Goal: Task Accomplishment & Management: Use online tool/utility

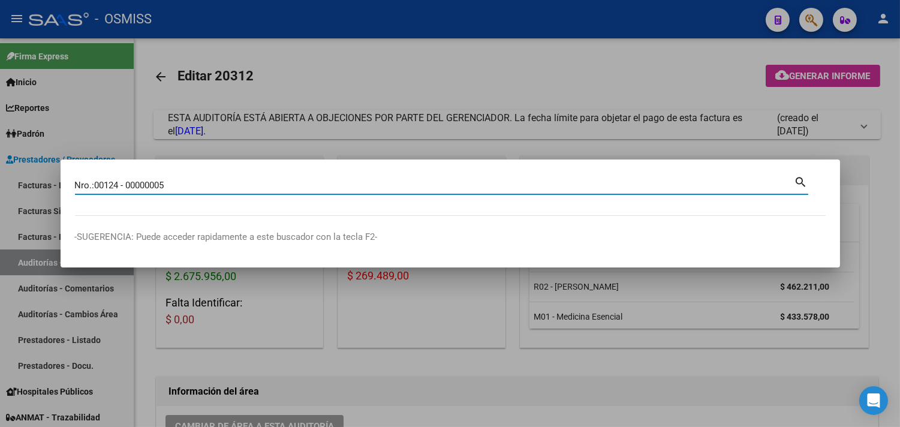
drag, startPoint x: 96, startPoint y: 187, endPoint x: 50, endPoint y: 190, distance: 46.3
click at [50, 190] on div "Nro.:00124 - 00000005 Buscar (apellido, dni, cuil, nro traspaso, cuit, obra soc…" at bounding box center [450, 213] width 900 height 427
click at [106, 187] on input "00124 - 00000005" at bounding box center [435, 185] width 720 height 11
click at [101, 186] on input "00124 -00000005" at bounding box center [435, 185] width 720 height 11
type input "00124-00000005"
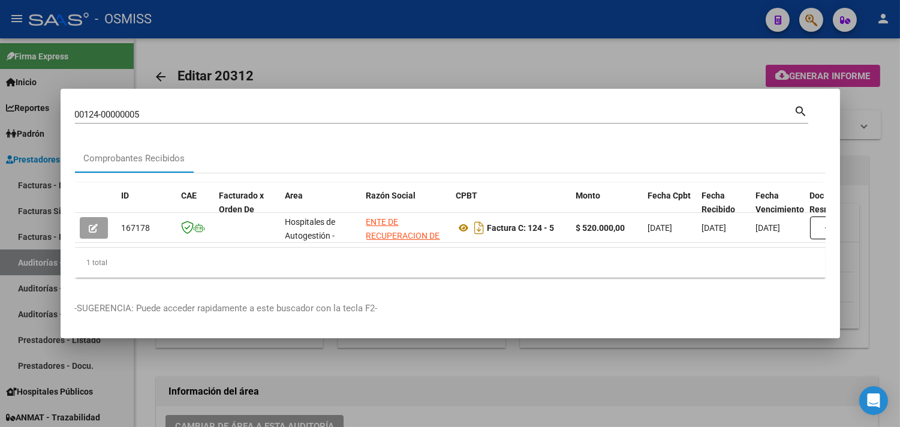
click at [268, 49] on div at bounding box center [450, 213] width 900 height 427
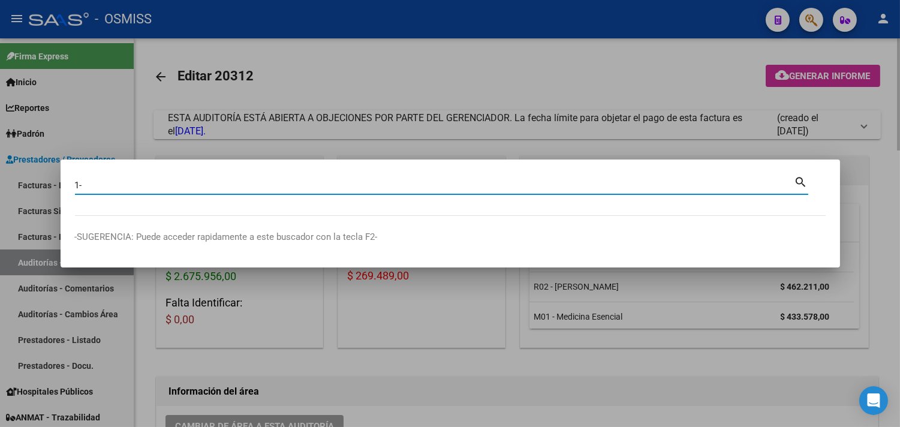
paste input "83890"
type input "1-83890"
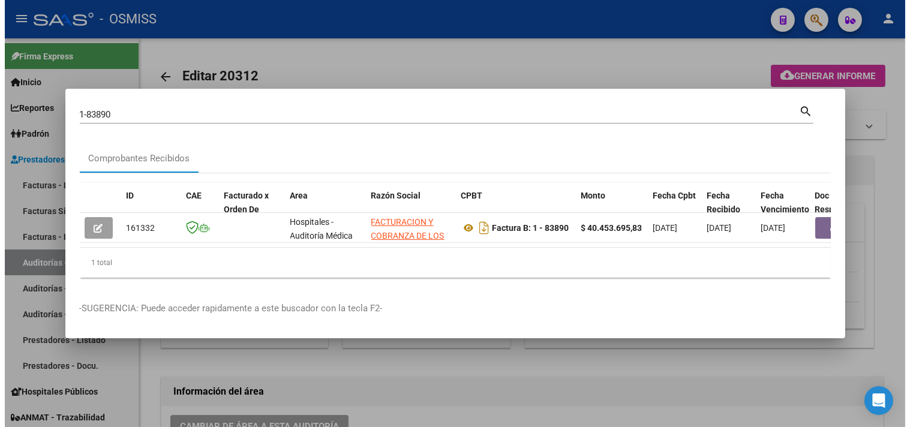
scroll to position [0, 497]
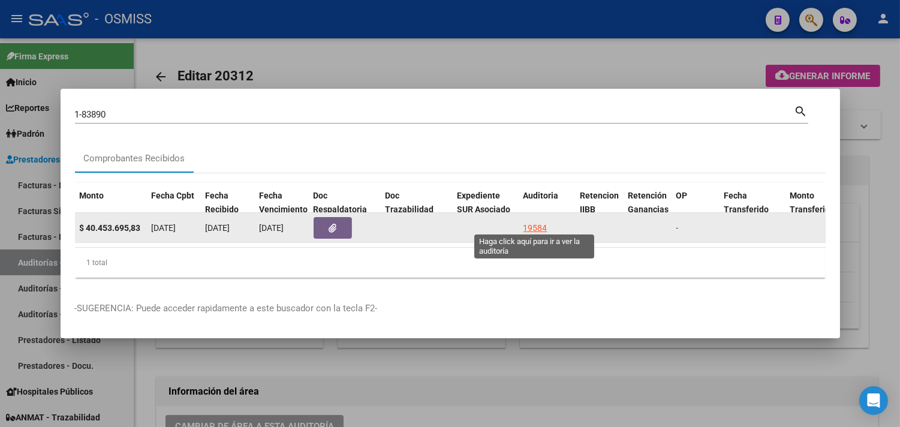
click at [534, 224] on div "19584" at bounding box center [536, 228] width 24 height 14
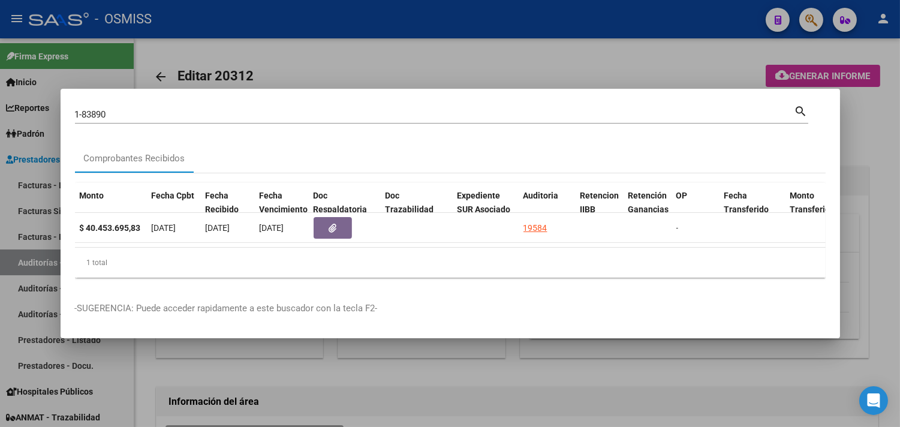
click at [870, 158] on div at bounding box center [450, 213] width 900 height 427
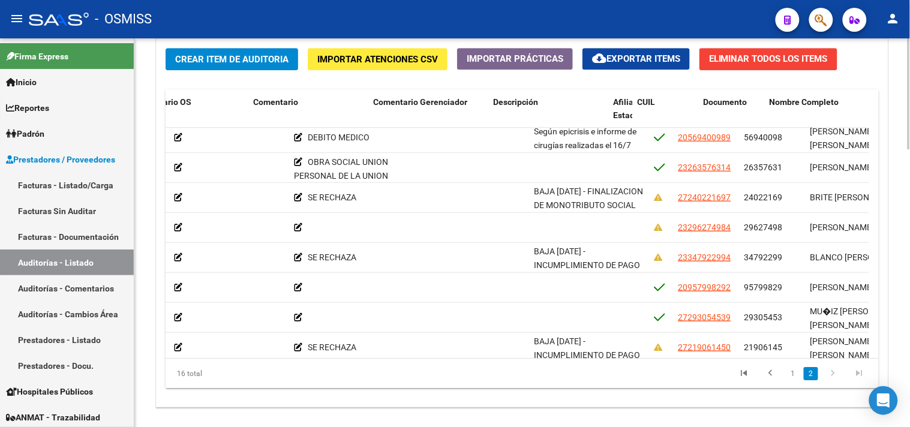
scroll to position [215, 627]
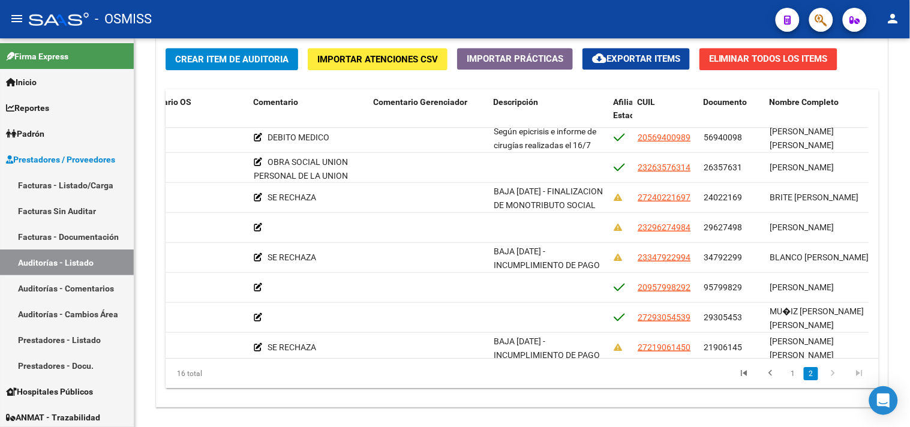
drag, startPoint x: 487, startPoint y: 347, endPoint x: 498, endPoint y: 356, distance: 14.1
click at [491, 350] on datatable-body "348083 V01 - Viasano $ 40.007.410,83 $ 39.619.563,83 $ 387.847,00 $ 387.847,00 …" at bounding box center [517, 243] width 703 height 231
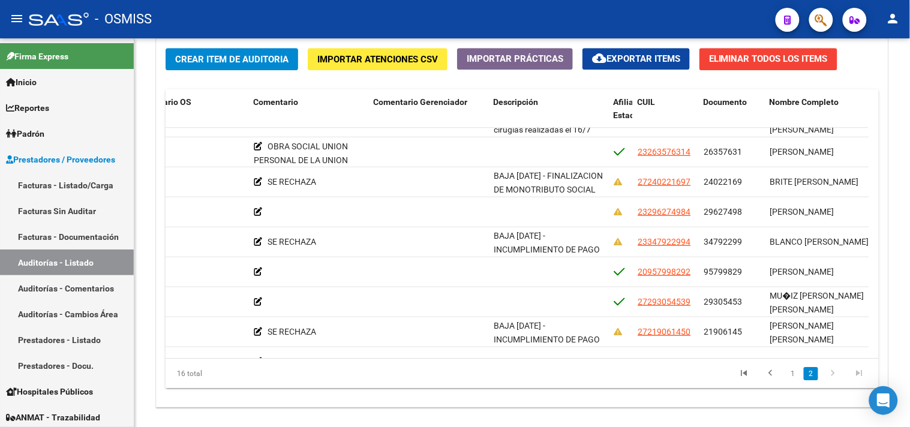
drag, startPoint x: 499, startPoint y: 359, endPoint x: 595, endPoint y: 354, distance: 96.1
click at [595, 354] on datatable-body "348083 V01 - Viasano $ 40.007.410,83 $ 39.619.563,83 $ 387.847,00 $ 387.847,00 …" at bounding box center [517, 243] width 703 height 231
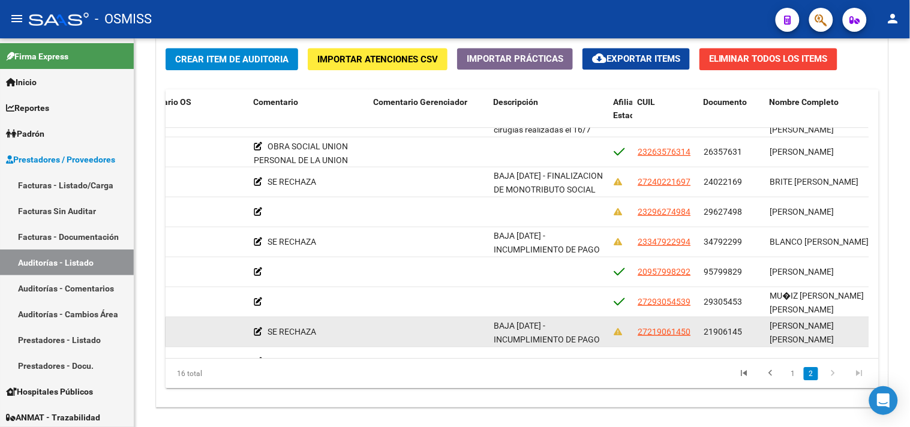
click at [540, 344] on span "BAJA 31/12/2024 - INCUMPLIMIENTO DE PAGO OBLIGATORIO DE MONOTRIBUTO EN TRES PER…" at bounding box center [547, 367] width 107 height 92
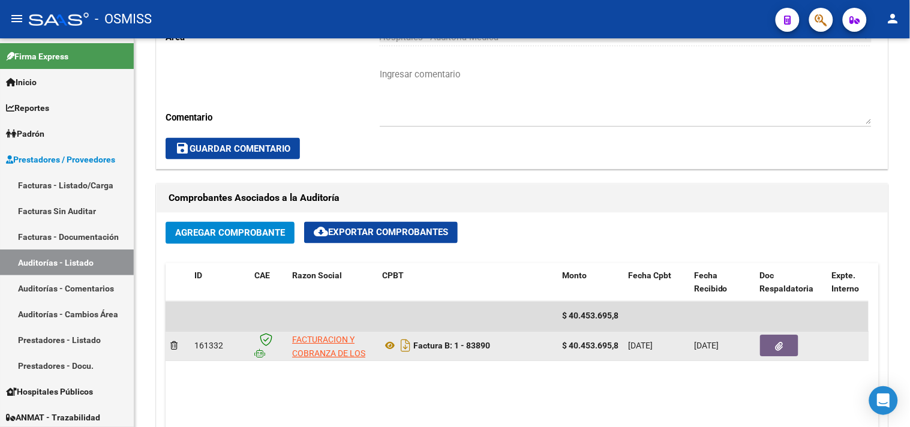
scroll to position [438, 0]
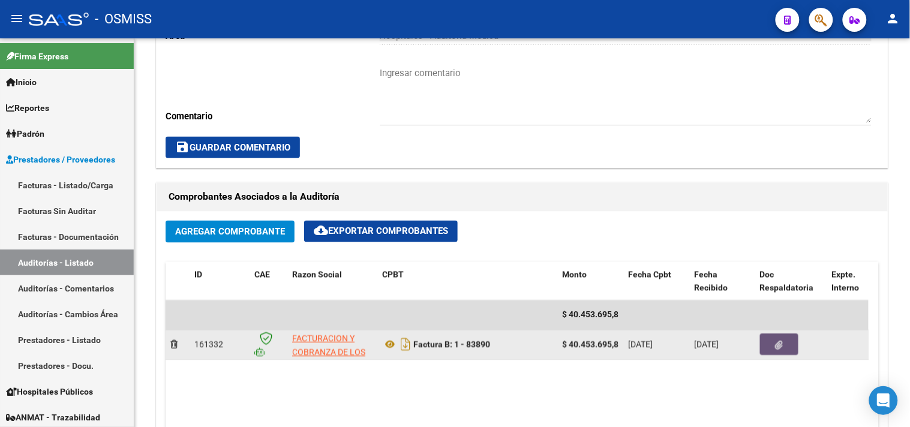
click at [779, 350] on icon "button" at bounding box center [780, 345] width 8 height 9
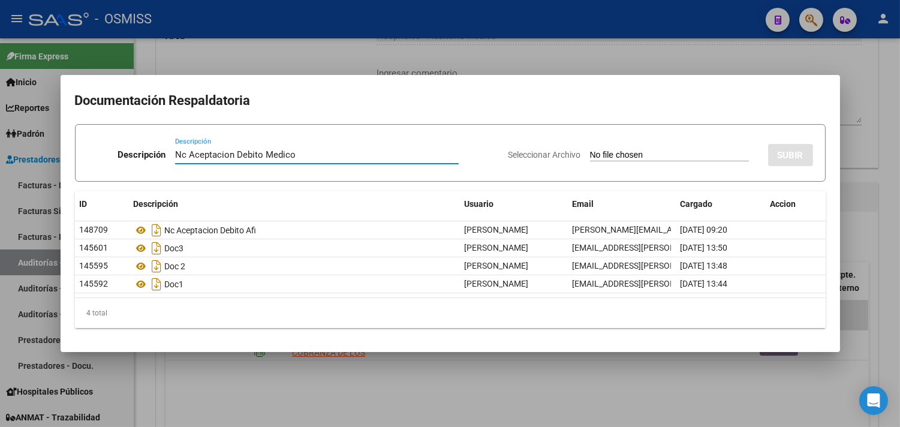
type input "Nc Aceptacion Debito Medico"
click at [632, 158] on input "Seleccionar Archivo" at bounding box center [669, 155] width 159 height 11
type input "C:\fakepath\NCB 0001-00045067 - fc 83890.pdf"
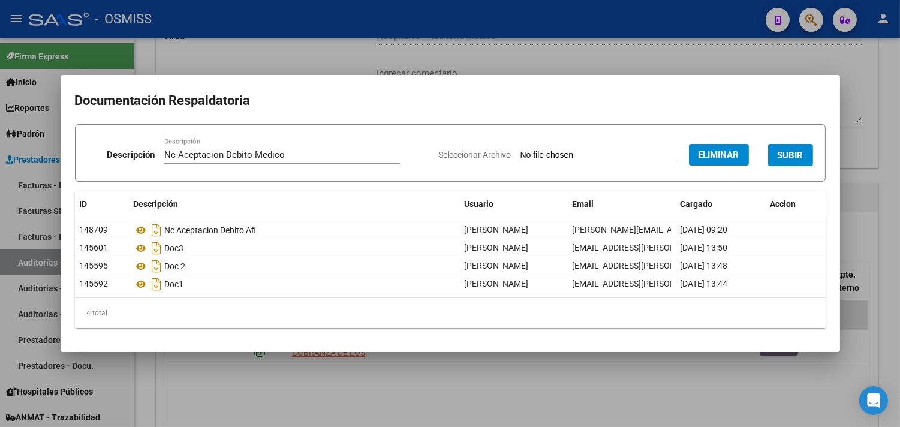
click at [789, 152] on span "SUBIR" at bounding box center [791, 155] width 26 height 11
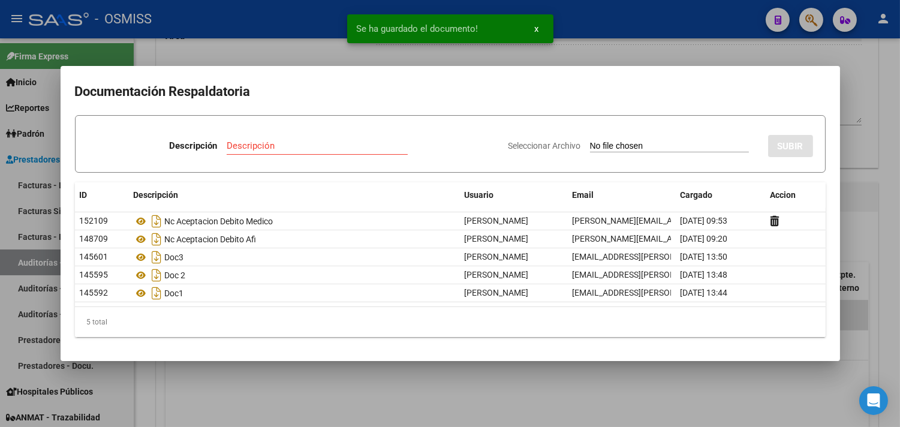
click at [885, 176] on div at bounding box center [450, 213] width 900 height 427
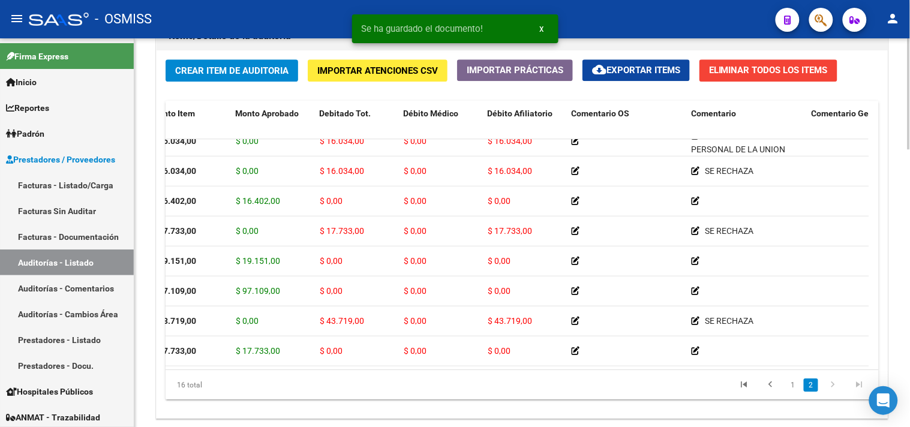
scroll to position [971, 0]
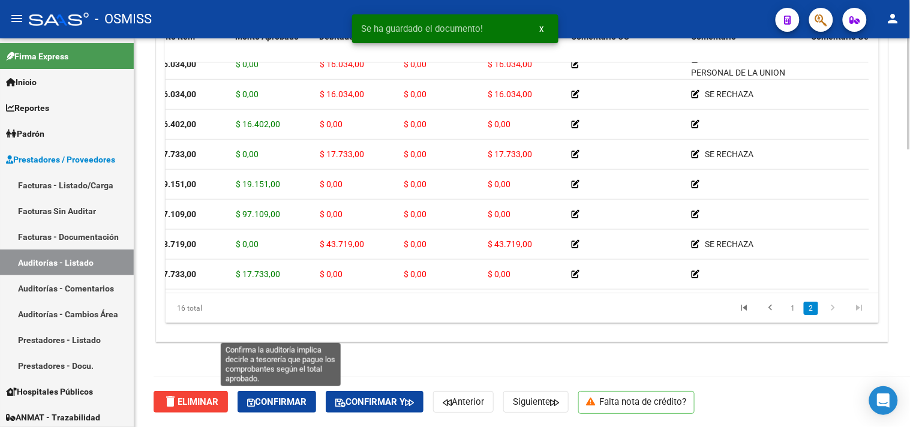
click at [278, 399] on span "Confirmar" at bounding box center [276, 401] width 59 height 11
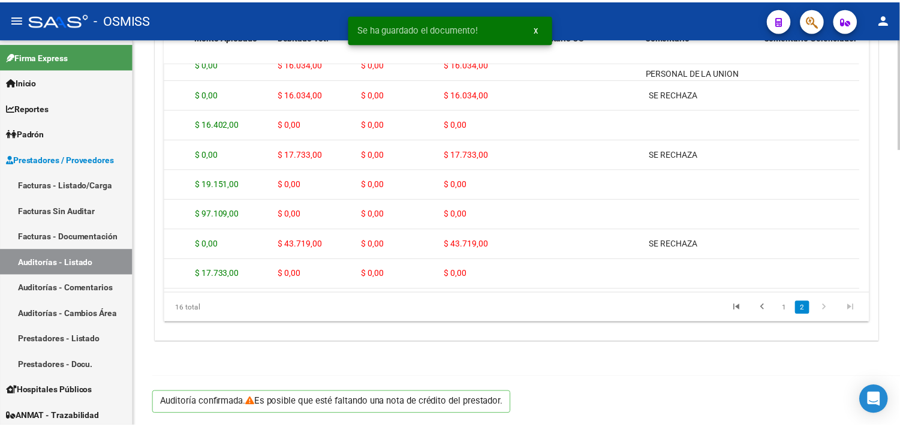
scroll to position [863, 0]
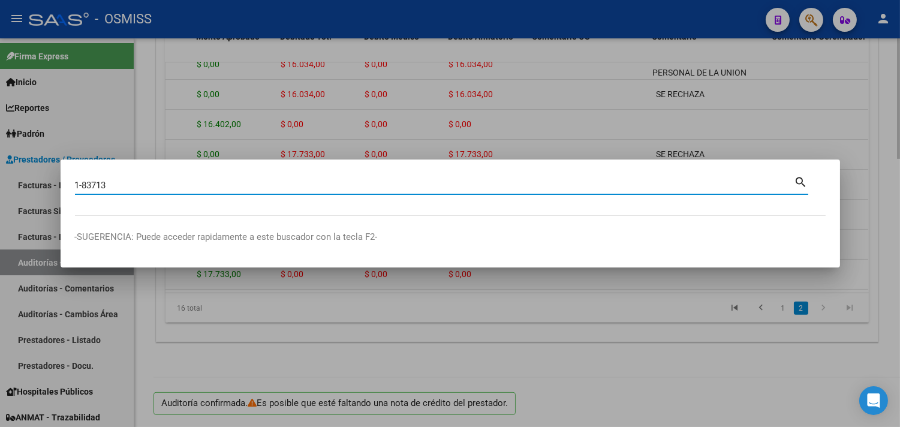
type input "1-83713"
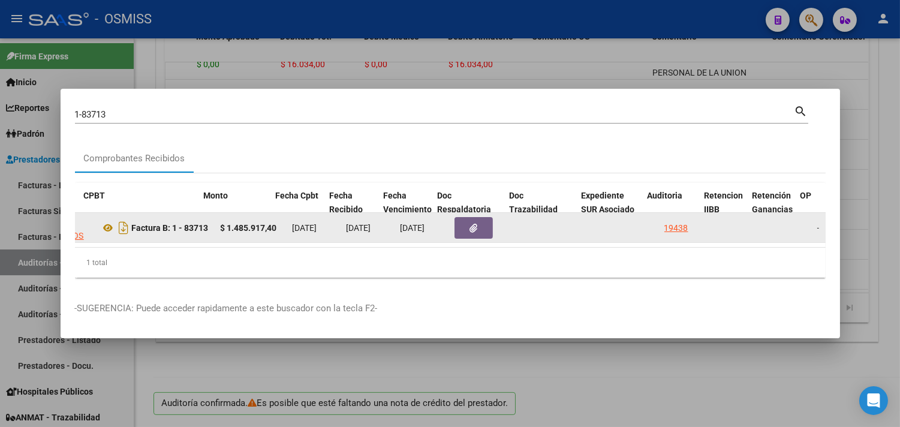
scroll to position [0, 373]
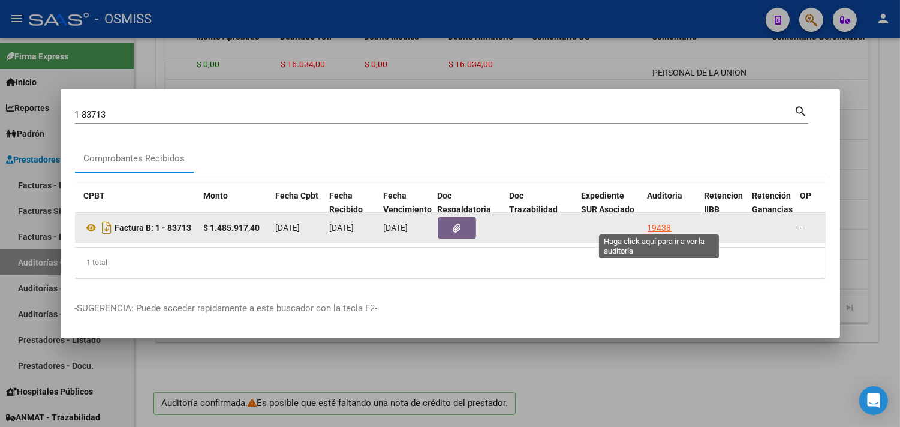
click at [656, 223] on div "19438" at bounding box center [660, 228] width 24 height 14
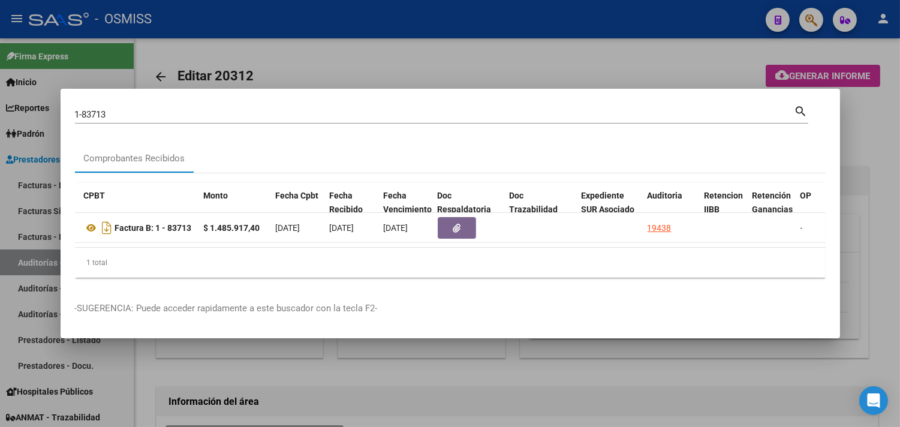
click at [885, 144] on div at bounding box center [450, 213] width 900 height 427
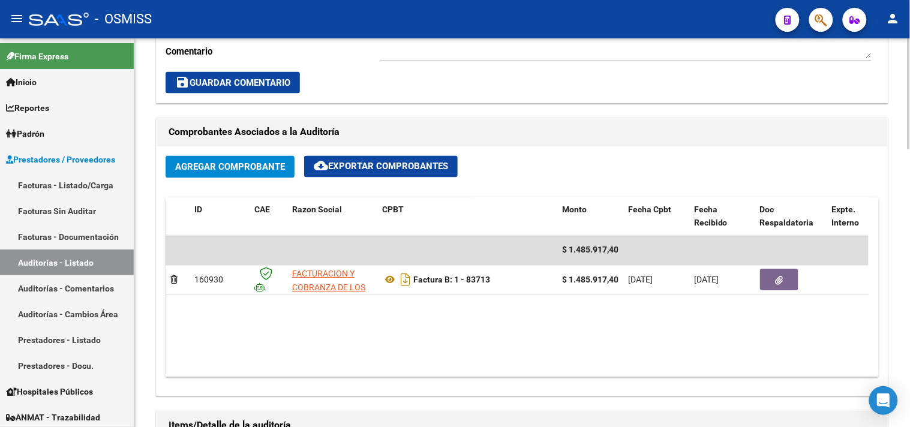
scroll to position [571, 0]
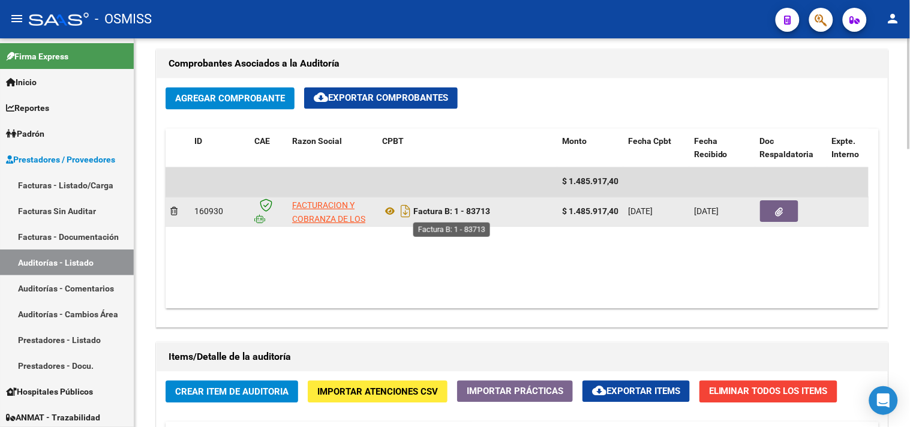
drag, startPoint x: 493, startPoint y: 217, endPoint x: 468, endPoint y: 217, distance: 24.6
click at [468, 217] on div "Factura B: 1 - 83713" at bounding box center [467, 211] width 170 height 19
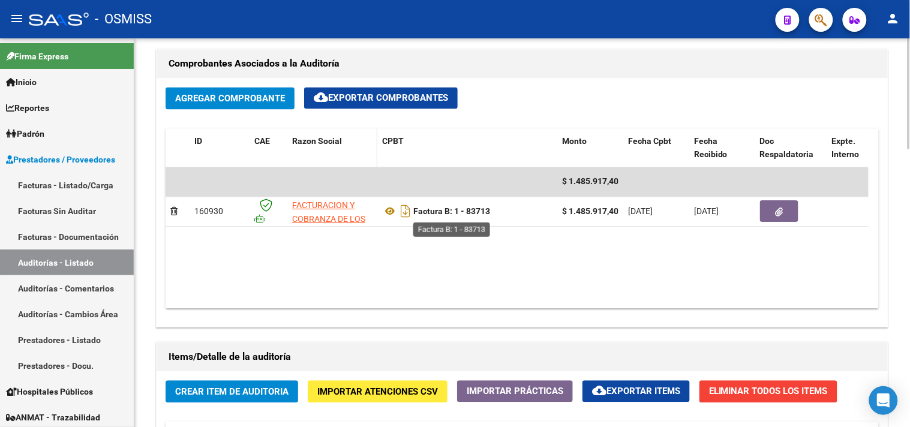
copy strong "83713"
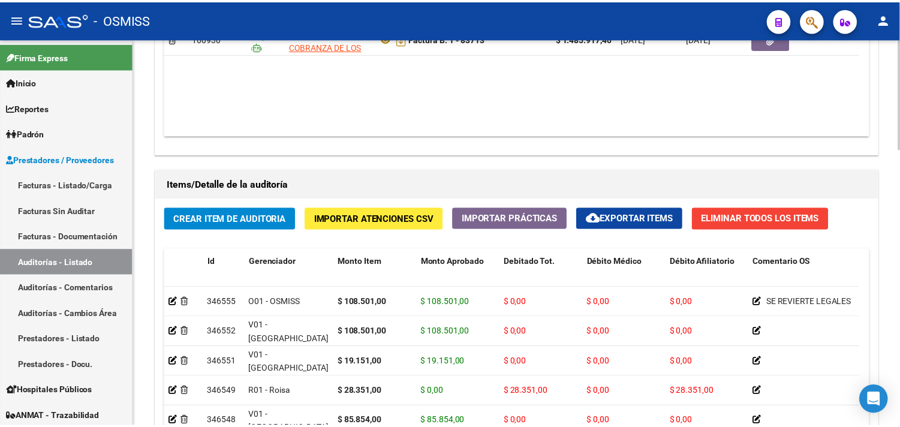
scroll to position [866, 0]
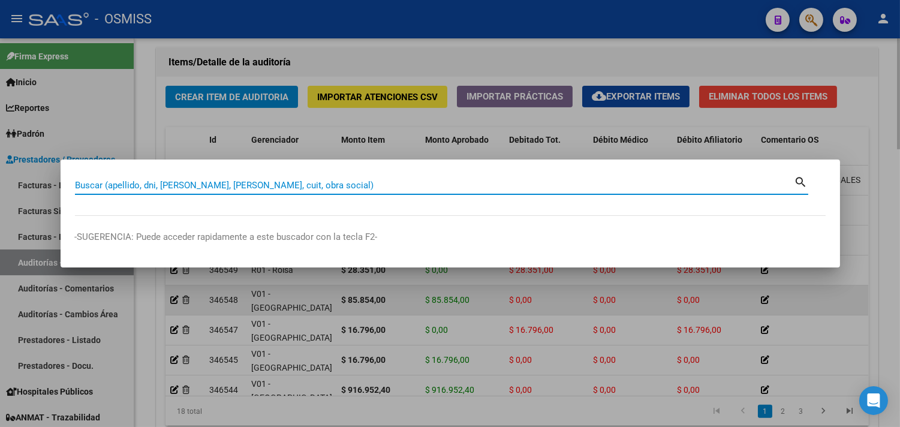
paste input "1-00085183"
type input "1-00085183"
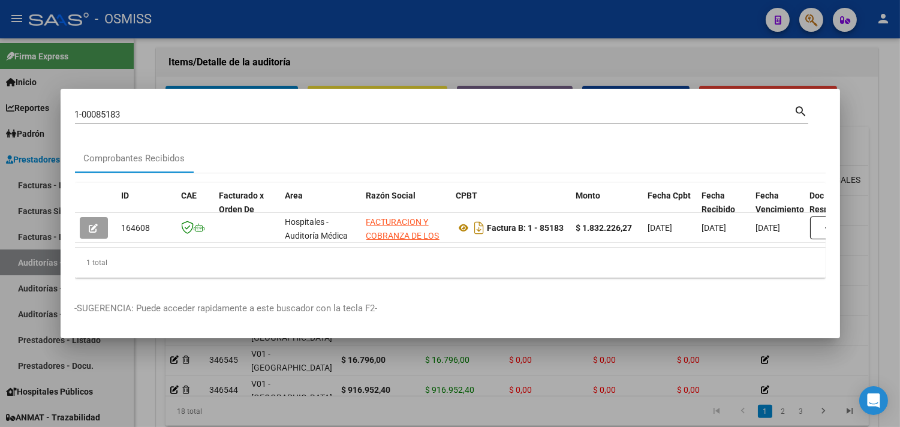
scroll to position [0, 537]
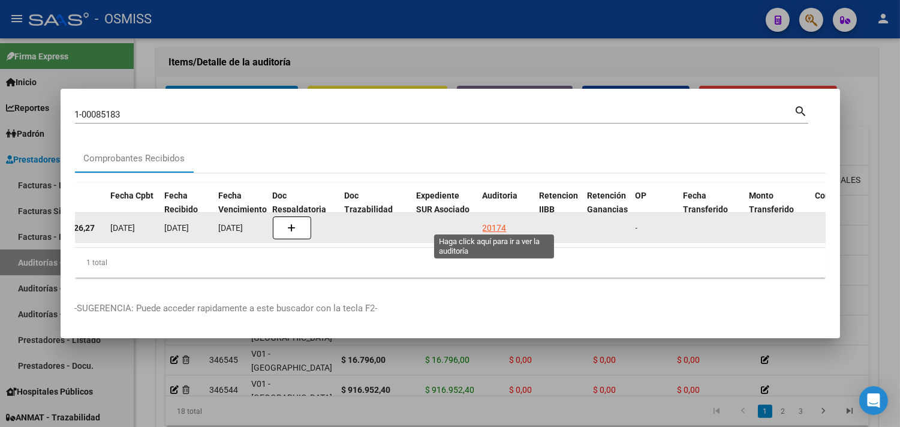
click at [500, 221] on div "20174" at bounding box center [495, 228] width 24 height 14
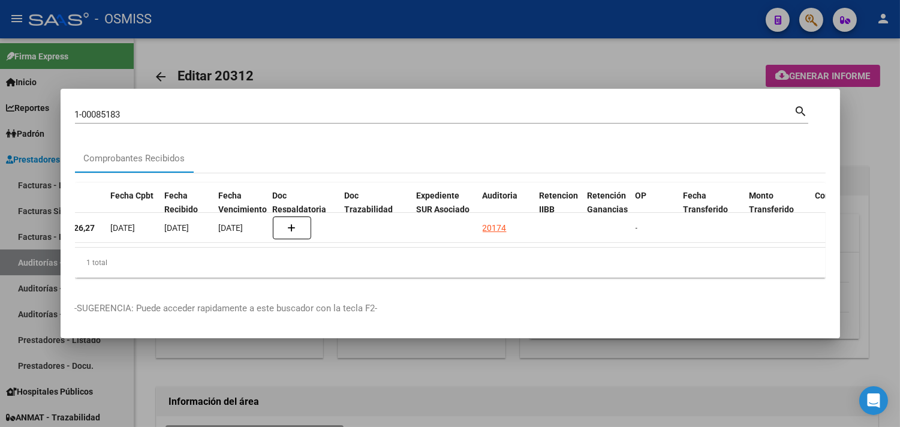
click at [881, 117] on div at bounding box center [450, 213] width 900 height 427
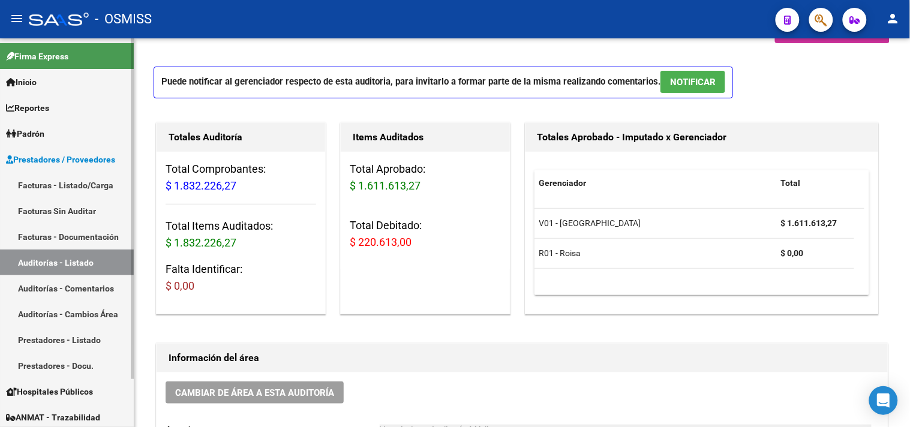
scroll to position [38, 0]
